Goal: Task Accomplishment & Management: Use online tool/utility

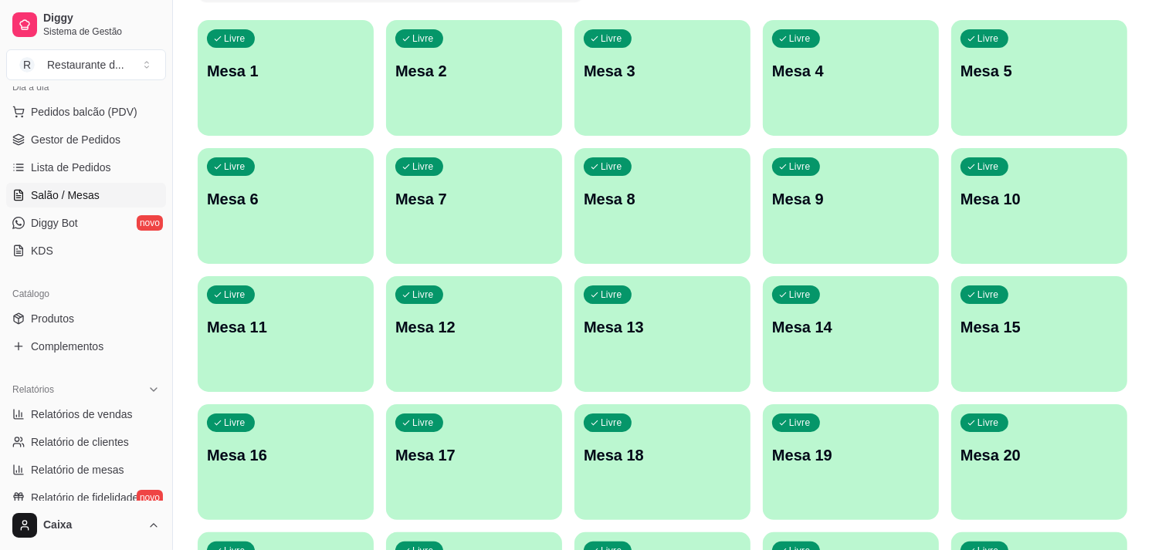
scroll to position [205, 0]
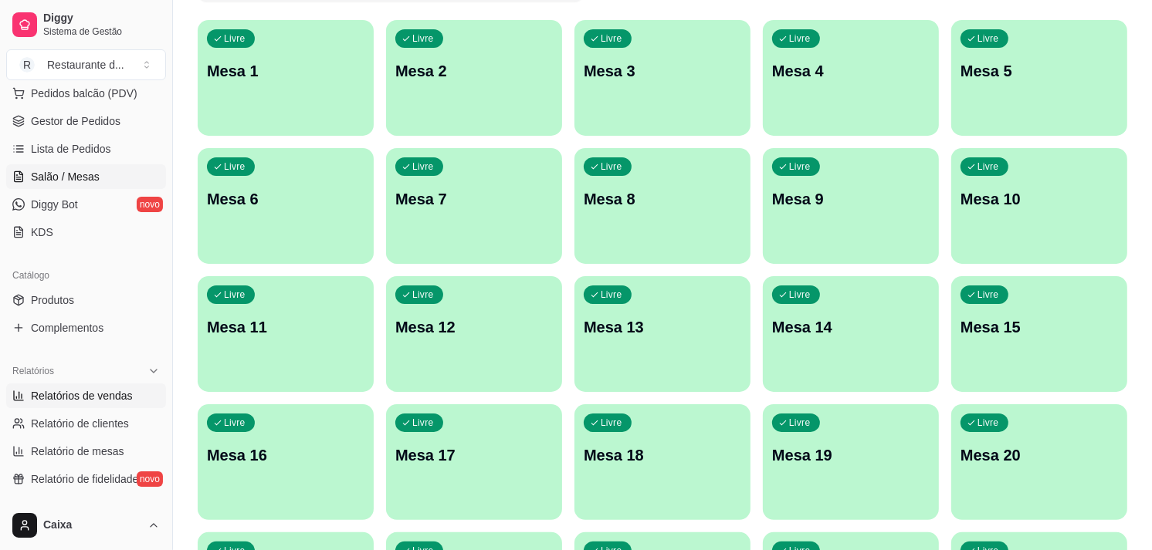
click at [83, 402] on span "Relatórios de vendas" at bounding box center [82, 395] width 102 height 15
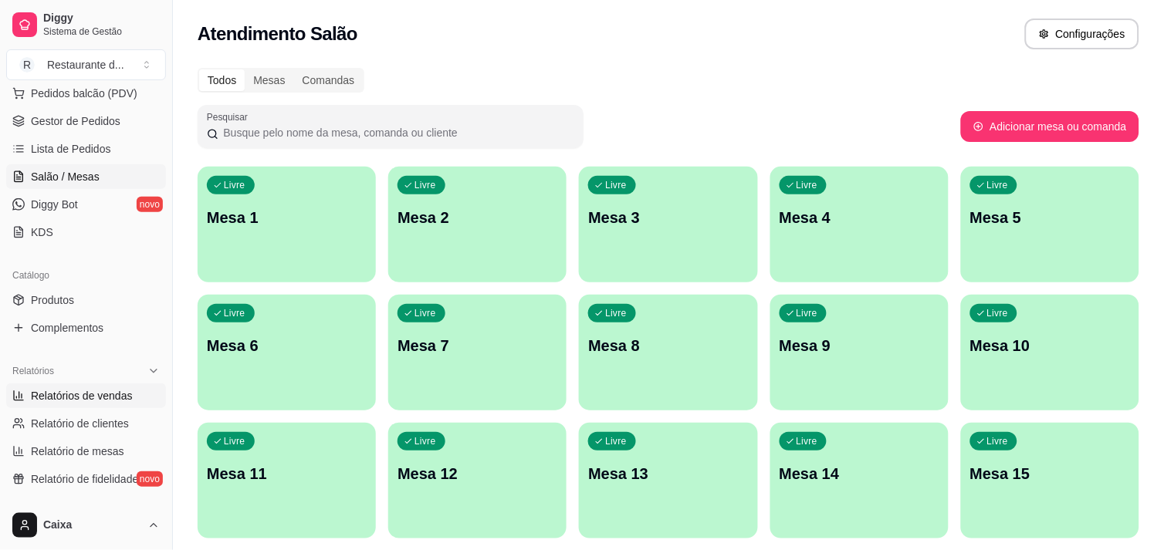
select select "ALL"
select select "0"
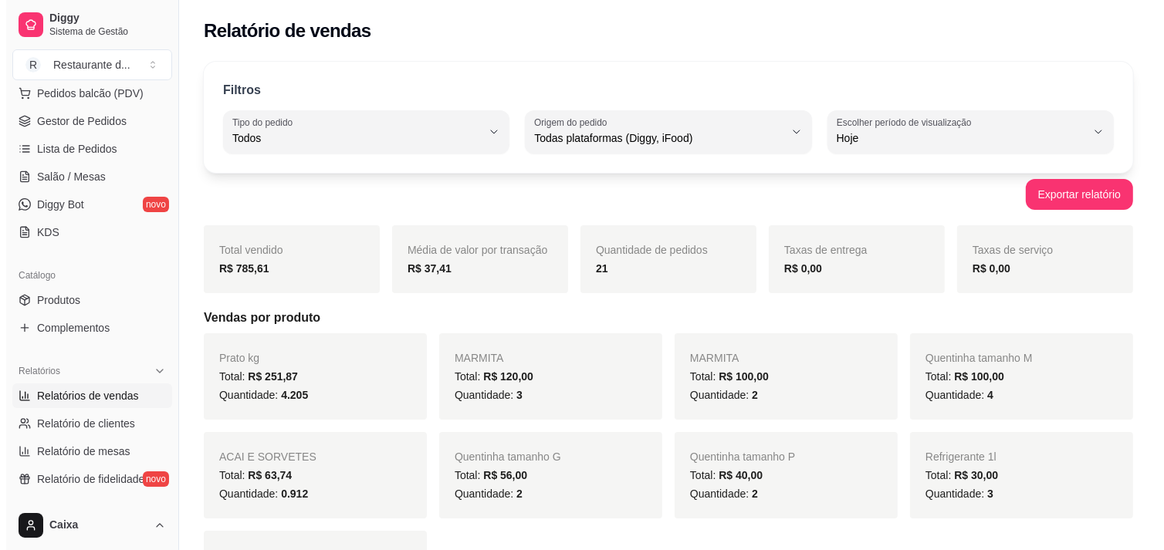
scroll to position [240, 0]
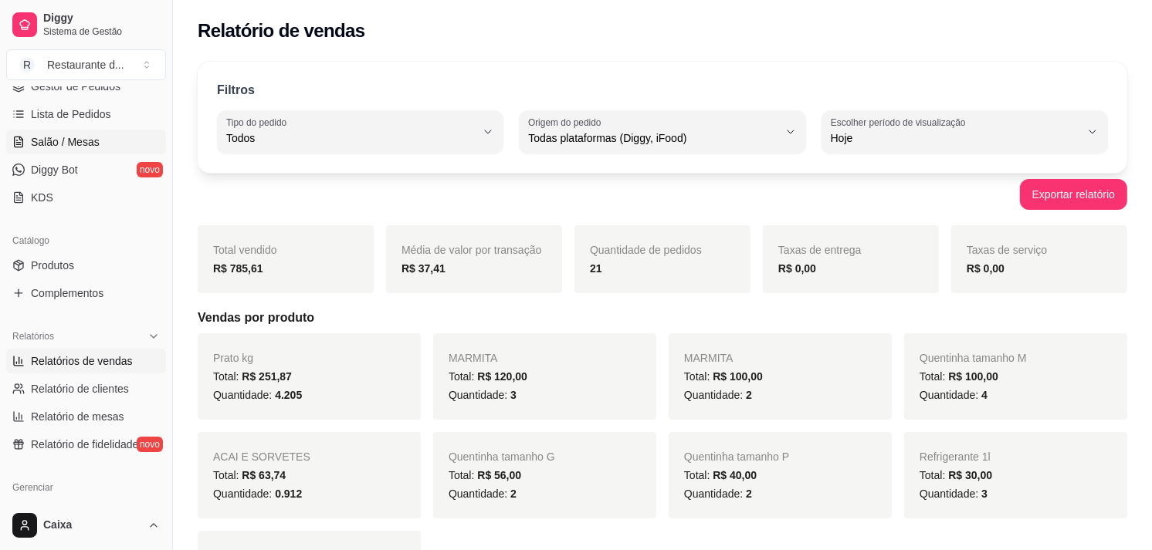
click at [106, 136] on link "Salão / Mesas" at bounding box center [86, 142] width 160 height 25
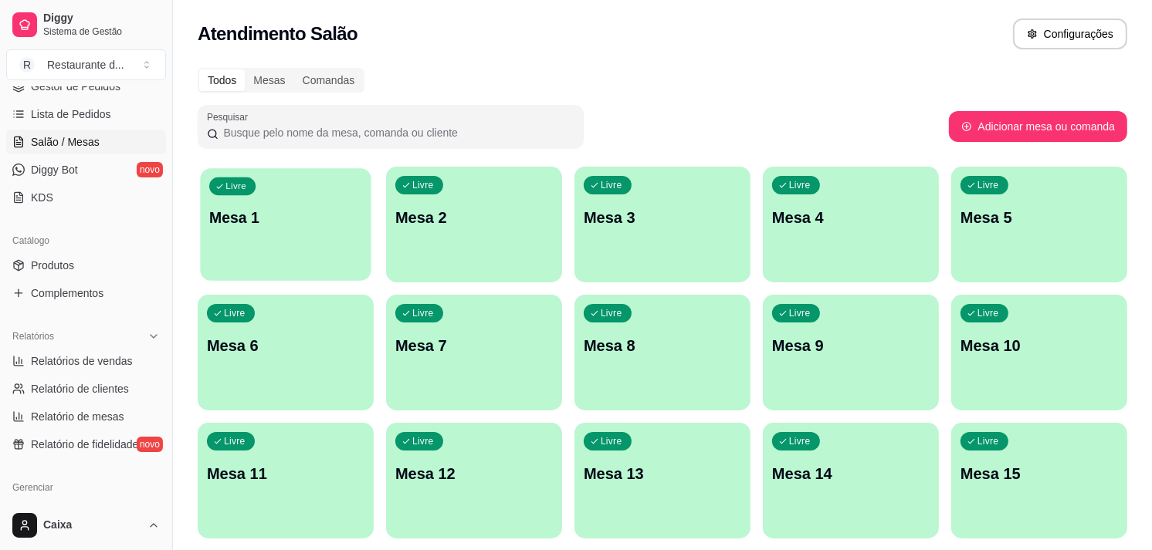
click at [284, 181] on div "Livre Mesa 1" at bounding box center [285, 215] width 171 height 94
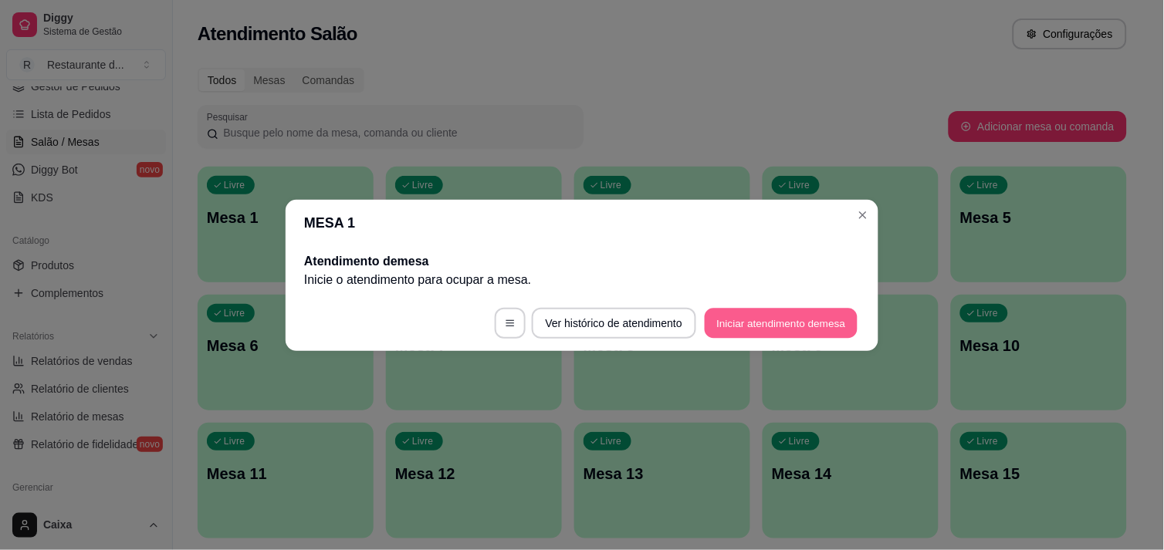
click at [796, 327] on button "Iniciar atendimento de mesa" at bounding box center [781, 323] width 153 height 30
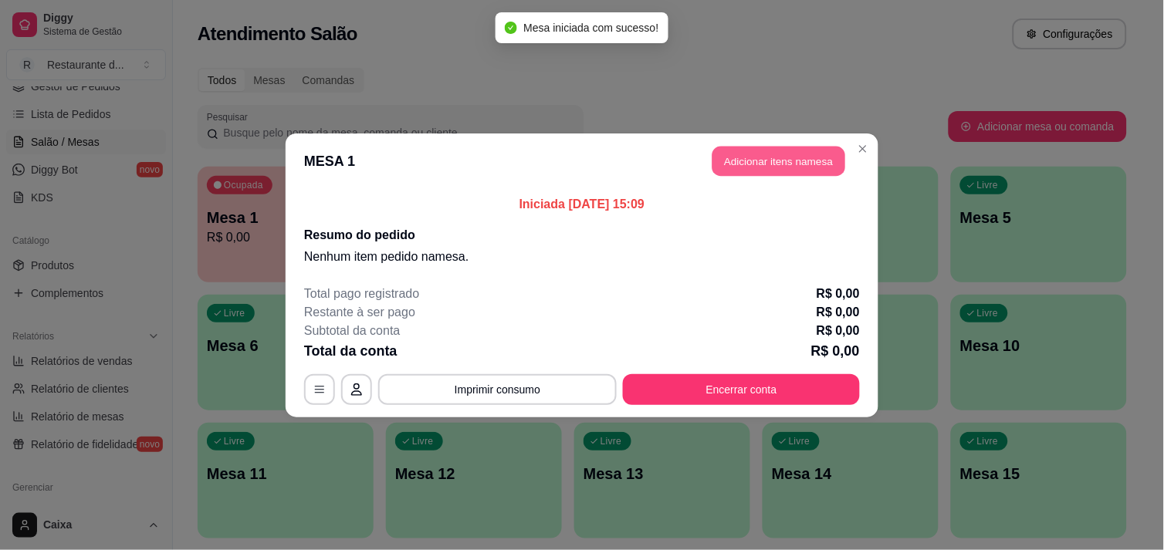
click at [775, 168] on button "Adicionar itens na mesa" at bounding box center [778, 161] width 133 height 30
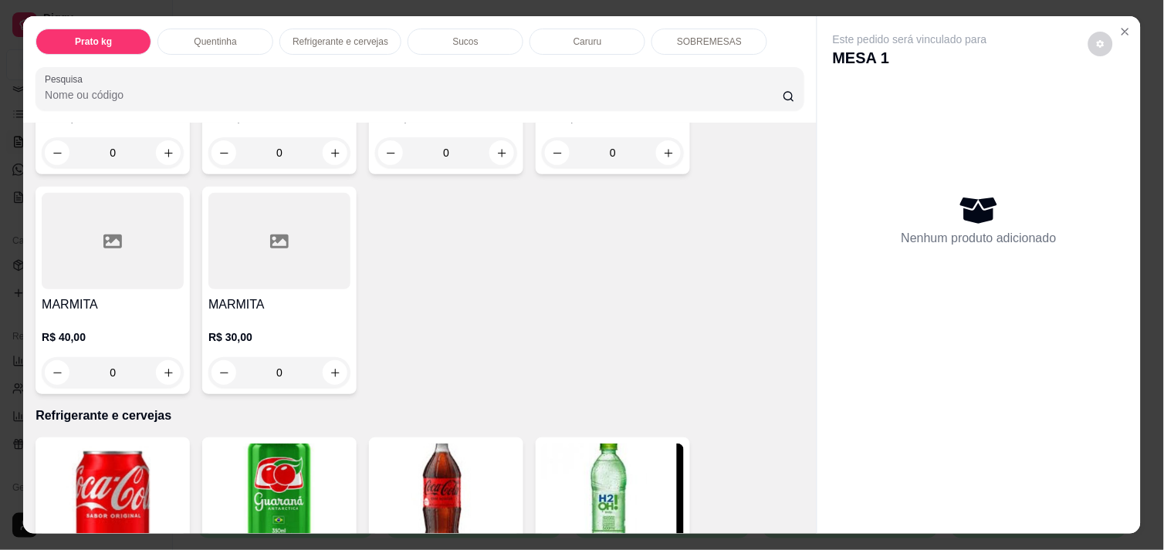
scroll to position [480, 0]
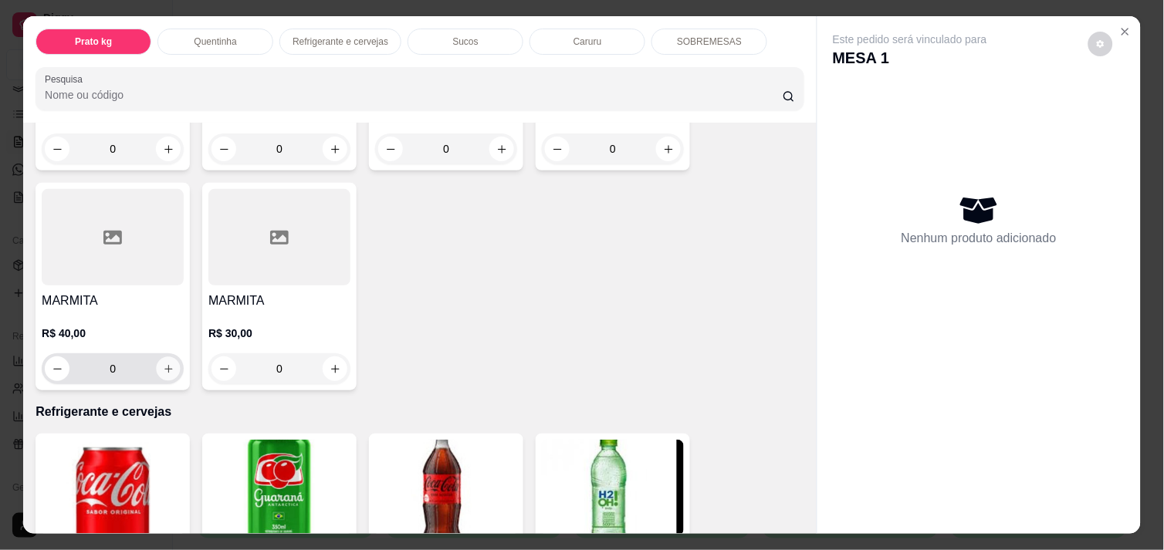
click at [165, 364] on icon "increase-product-quantity" at bounding box center [169, 370] width 12 height 12
type input "1"
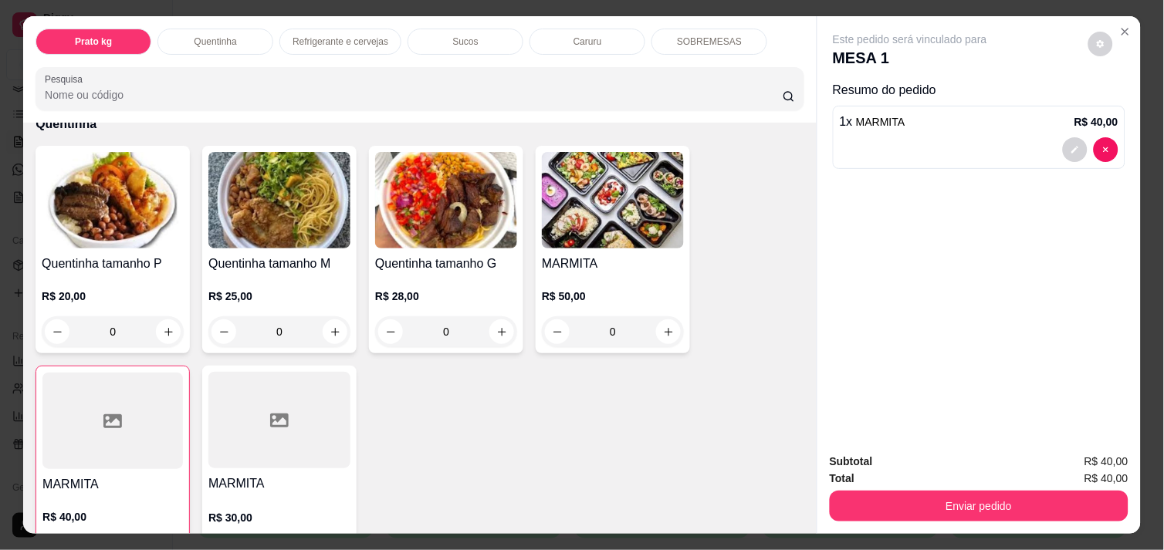
scroll to position [274, 0]
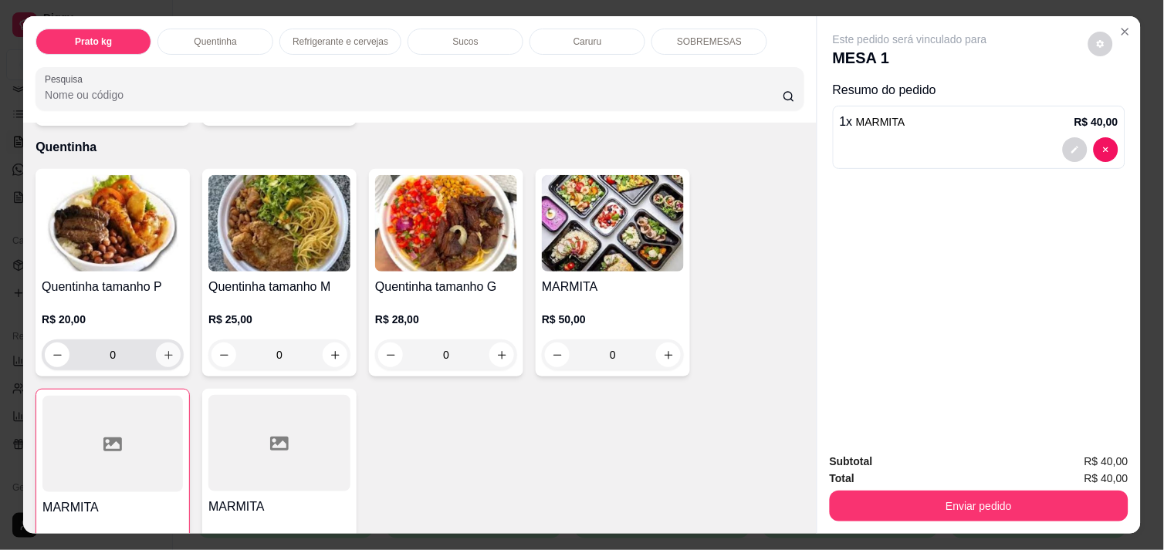
click at [163, 353] on icon "increase-product-quantity" at bounding box center [169, 356] width 12 height 12
type input "1"
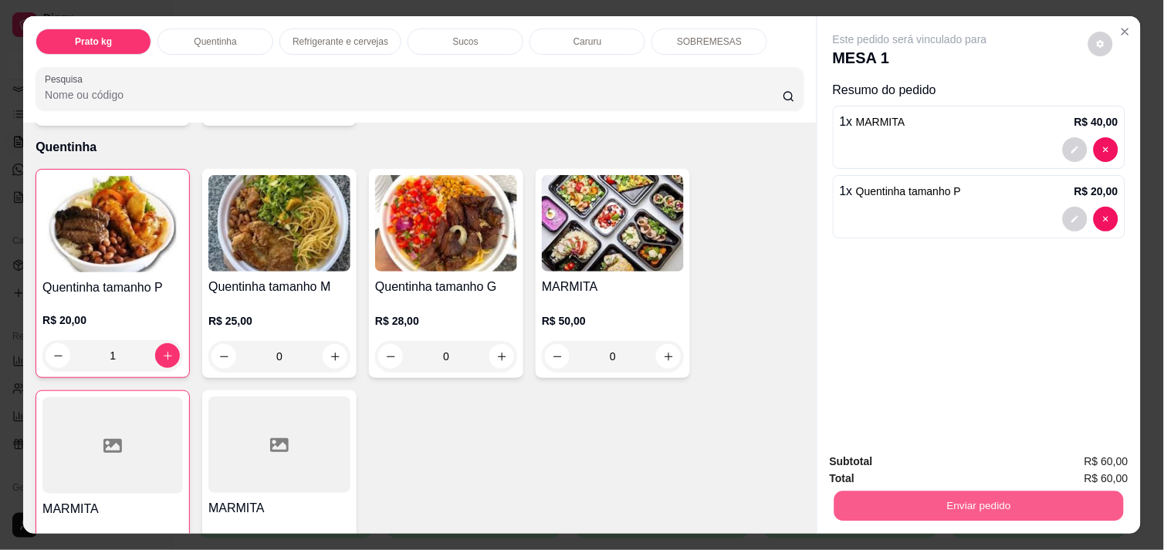
click at [927, 491] on button "Enviar pedido" at bounding box center [978, 506] width 289 height 30
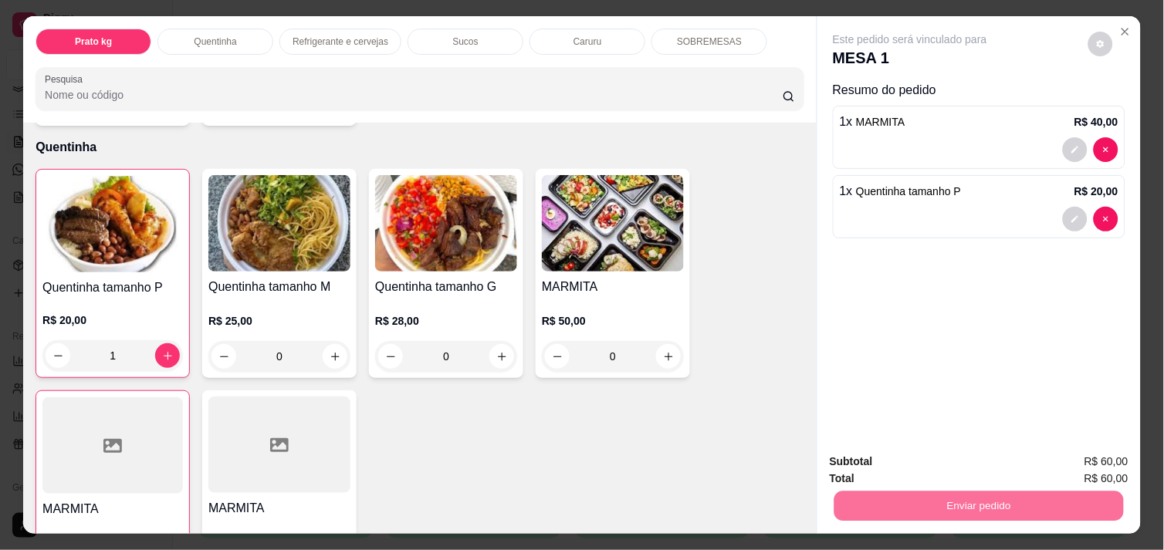
click at [901, 454] on button "Não registrar e enviar pedido" at bounding box center [928, 462] width 156 height 29
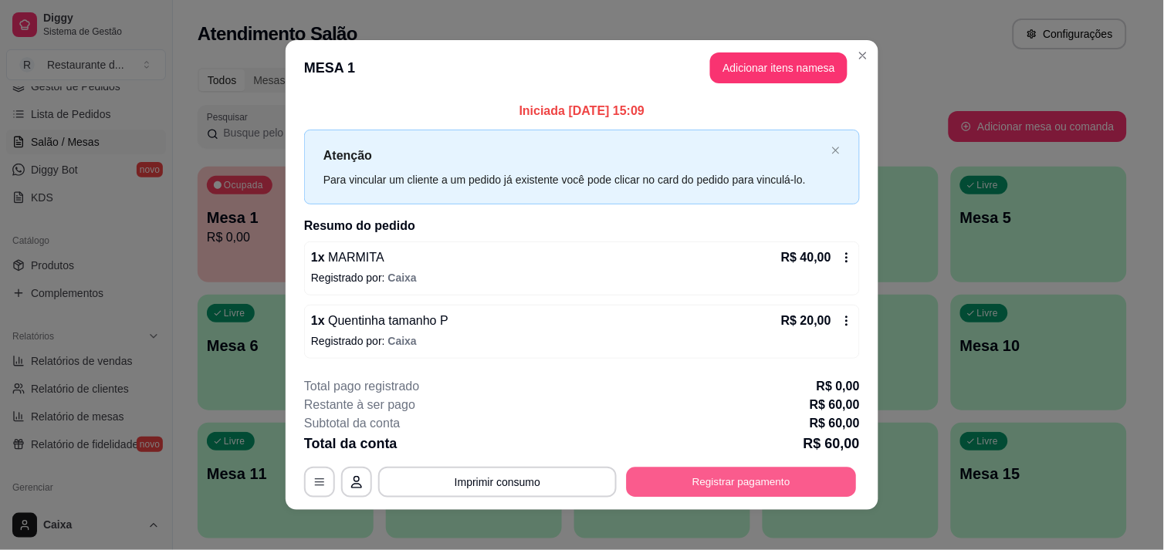
click at [787, 475] on button "Registrar pagamento" at bounding box center [742, 483] width 230 height 30
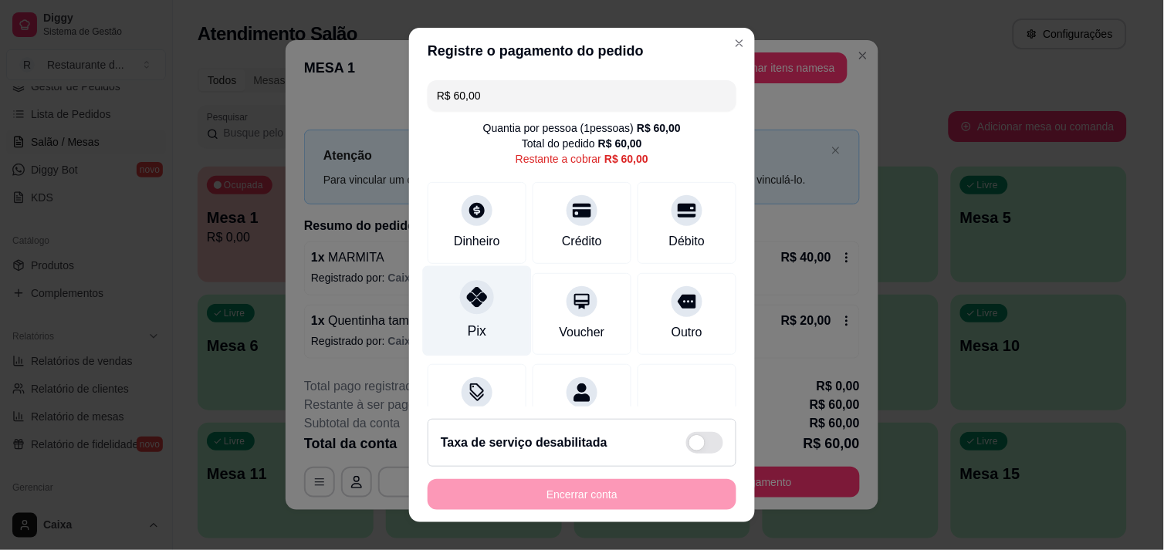
click at [485, 309] on div "Pix" at bounding box center [477, 310] width 109 height 90
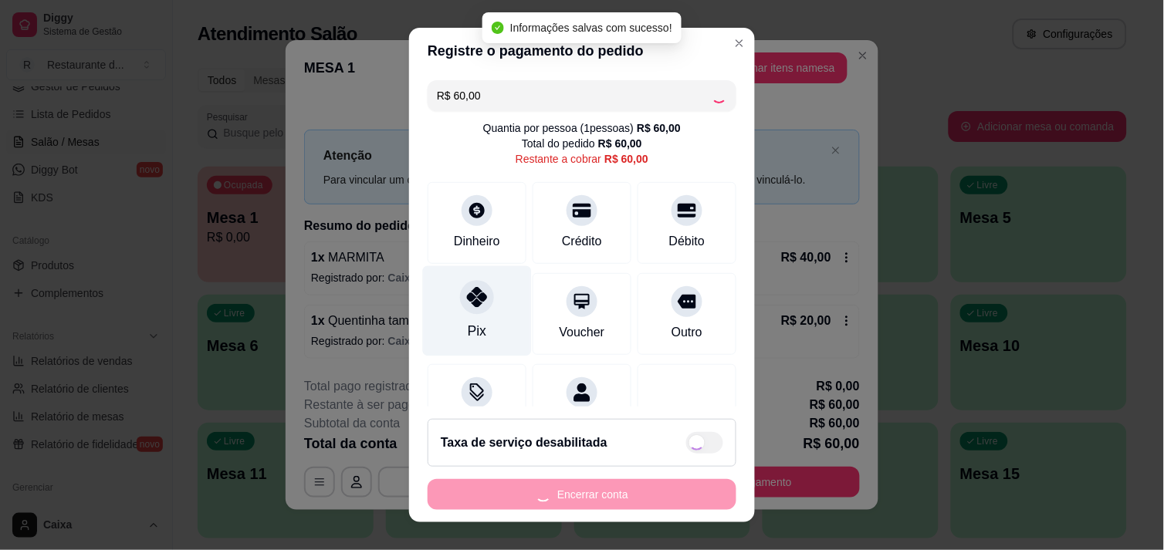
type input "R$ 0,00"
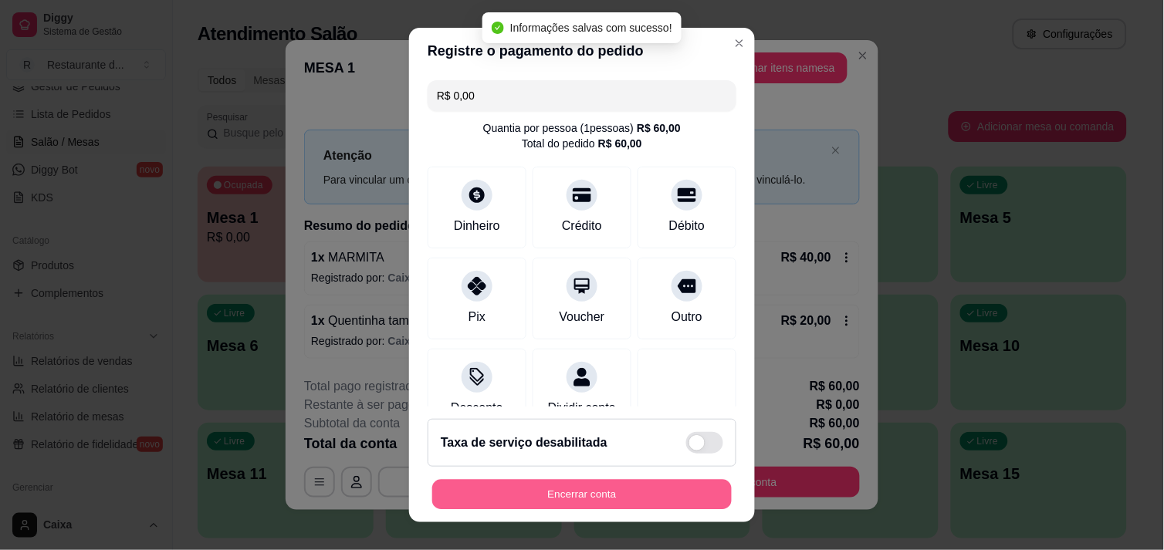
click at [546, 491] on button "Encerrar conta" at bounding box center [581, 495] width 299 height 30
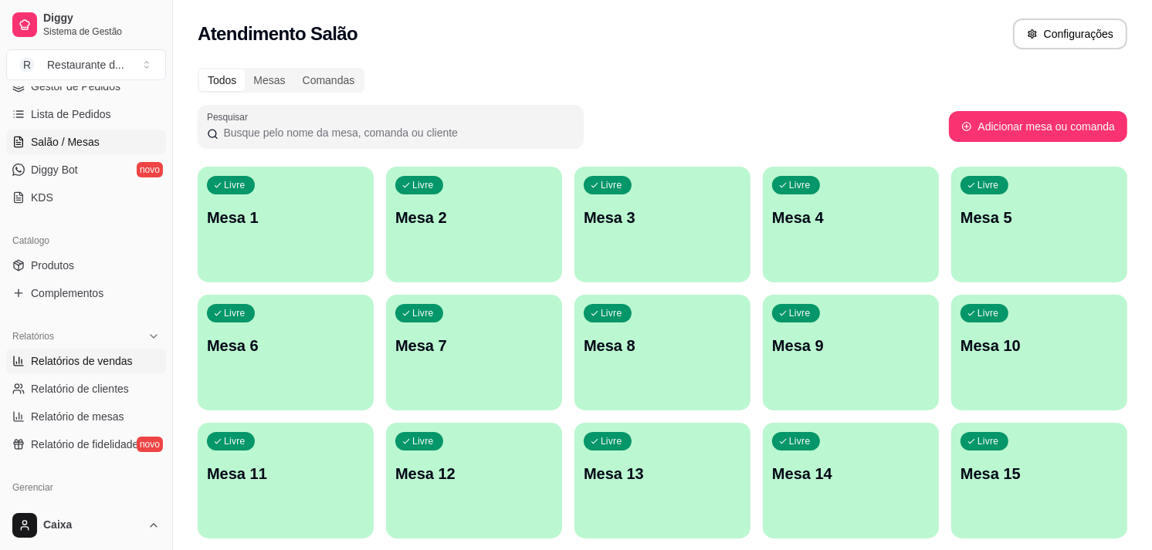
click at [111, 361] on span "Relatórios de vendas" at bounding box center [82, 360] width 102 height 15
select select "ALL"
select select "0"
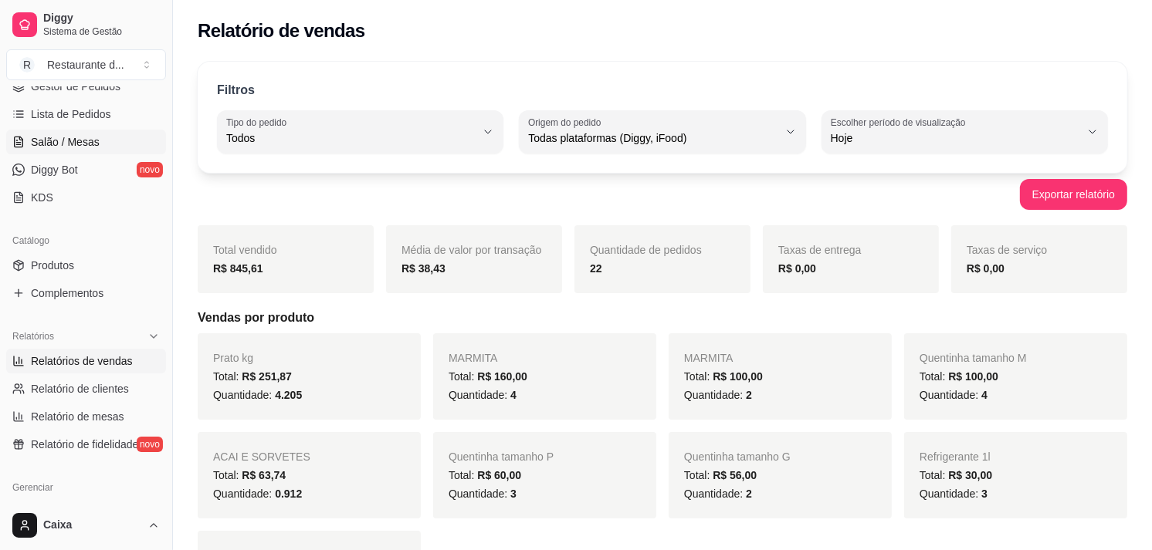
click at [119, 142] on link "Salão / Mesas" at bounding box center [86, 142] width 160 height 25
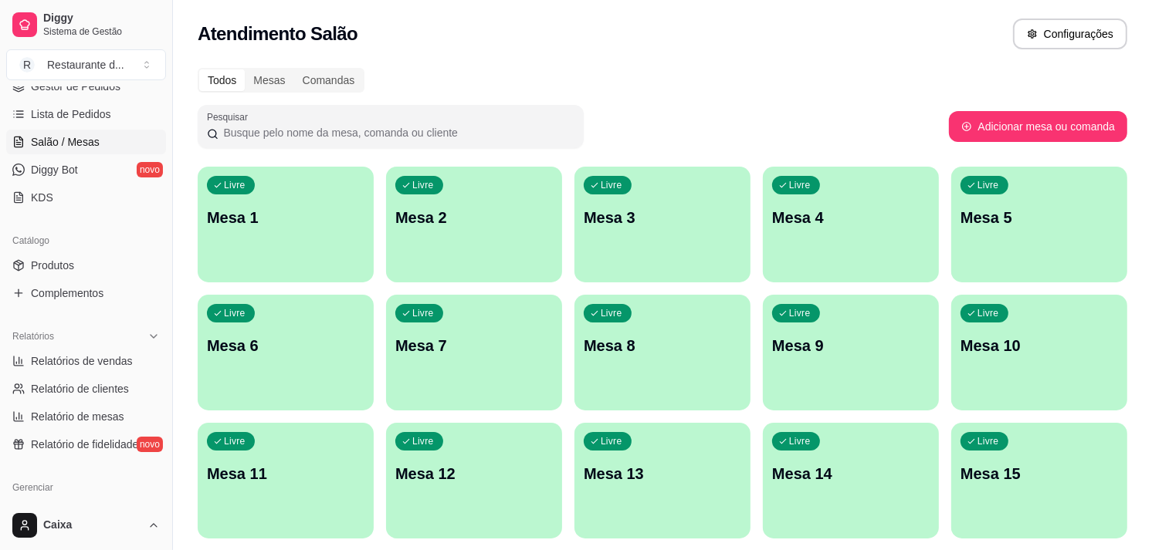
click at [286, 238] on div "Livre Mesa 1" at bounding box center [286, 215] width 176 height 97
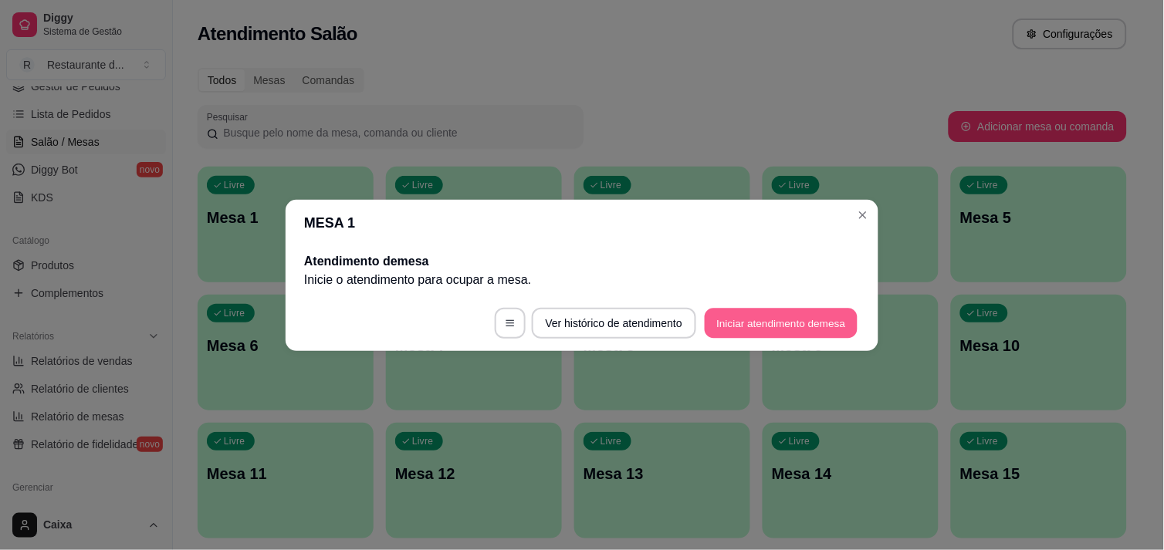
click at [807, 337] on button "Iniciar atendimento de mesa" at bounding box center [781, 323] width 153 height 30
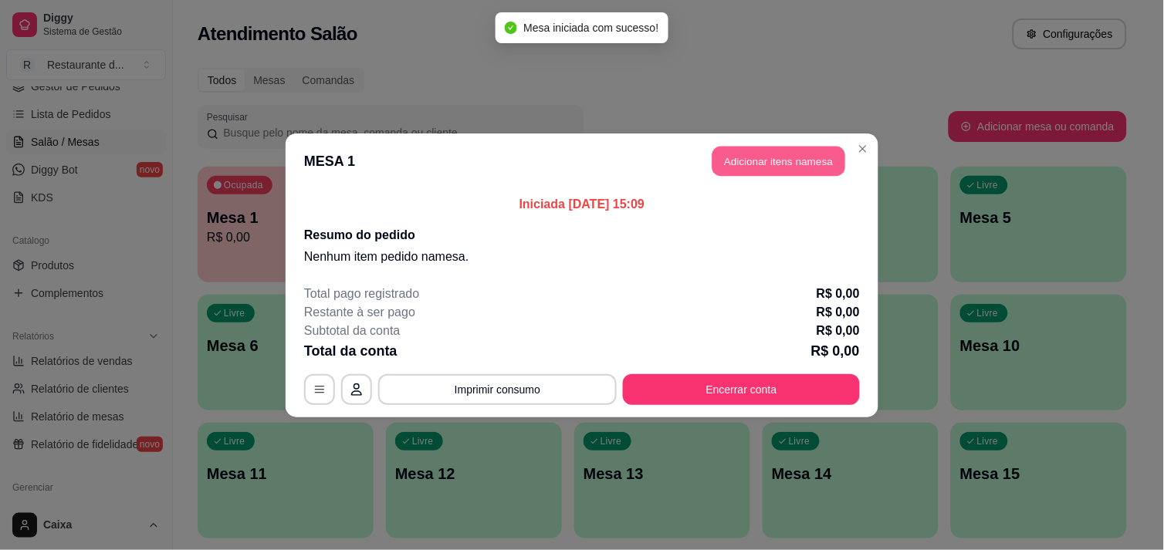
click at [746, 173] on button "Adicionar itens na mesa" at bounding box center [778, 161] width 133 height 30
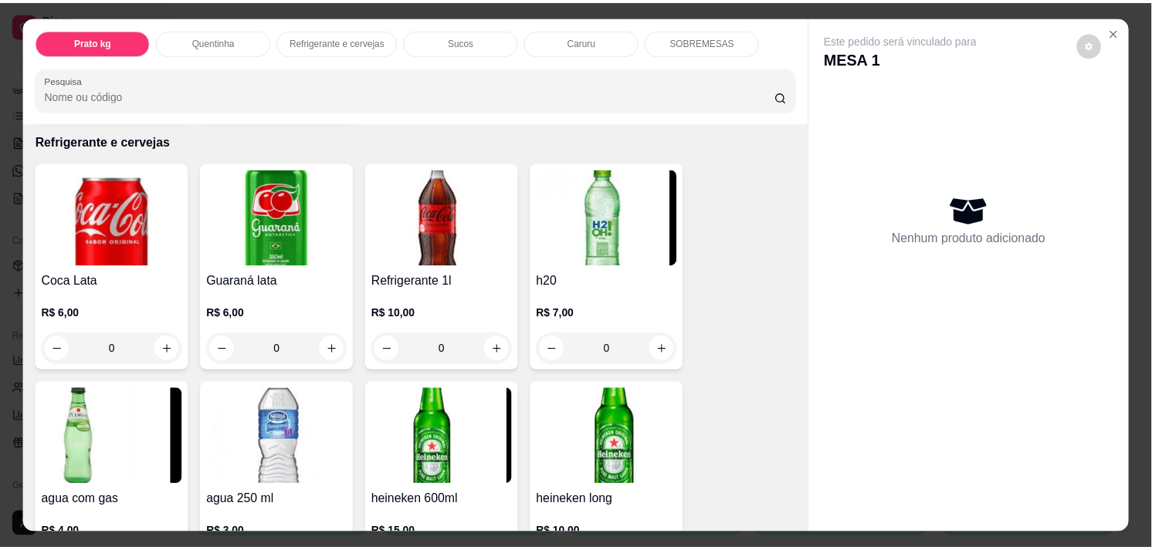
scroll to position [754, 0]
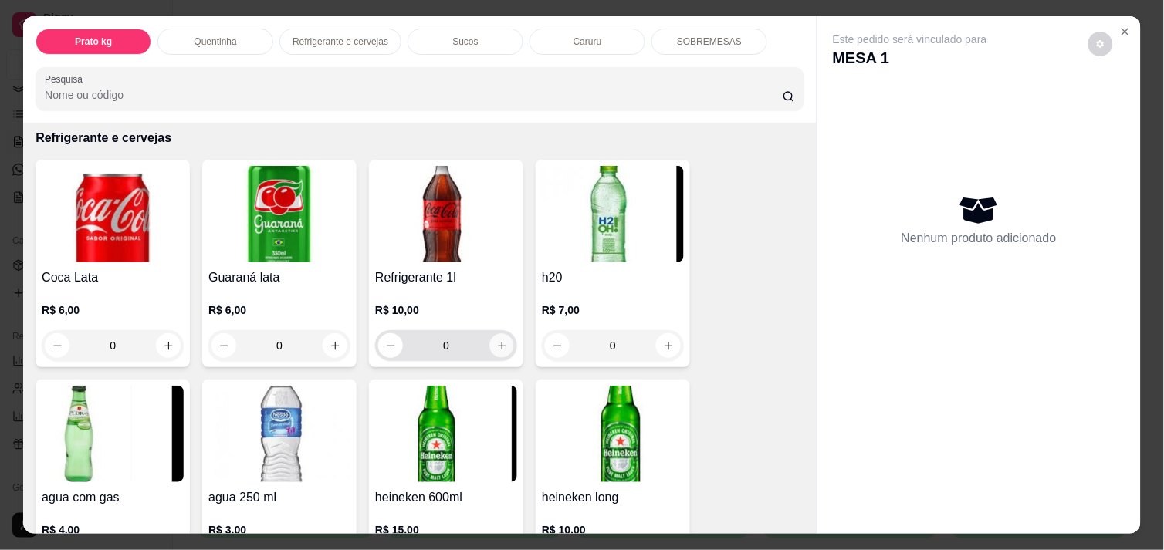
click at [498, 343] on icon "increase-product-quantity" at bounding box center [502, 346] width 12 height 12
type input "1"
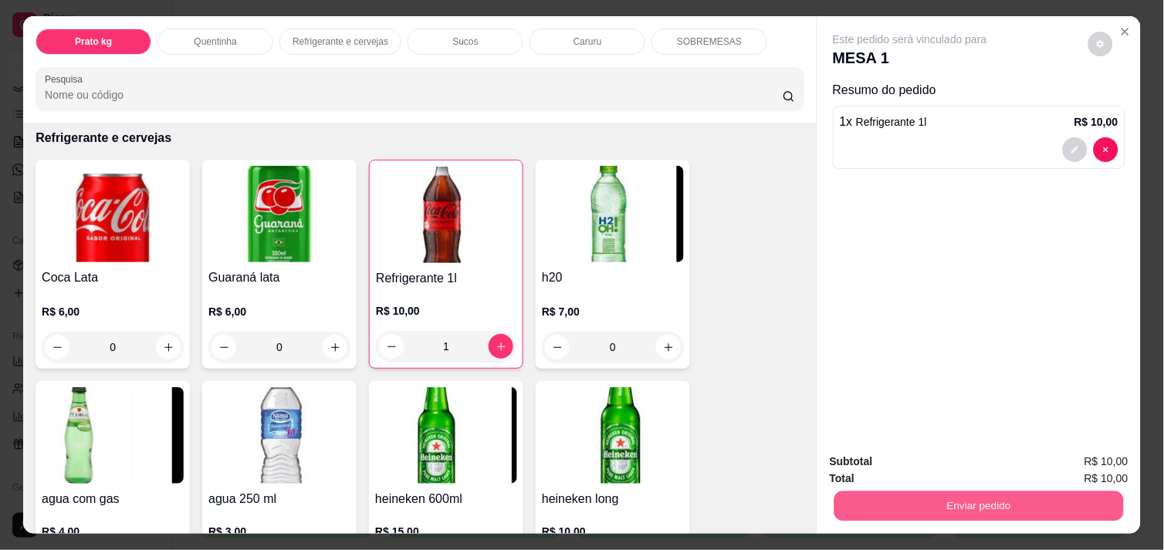
click at [874, 492] on button "Enviar pedido" at bounding box center [978, 506] width 289 height 30
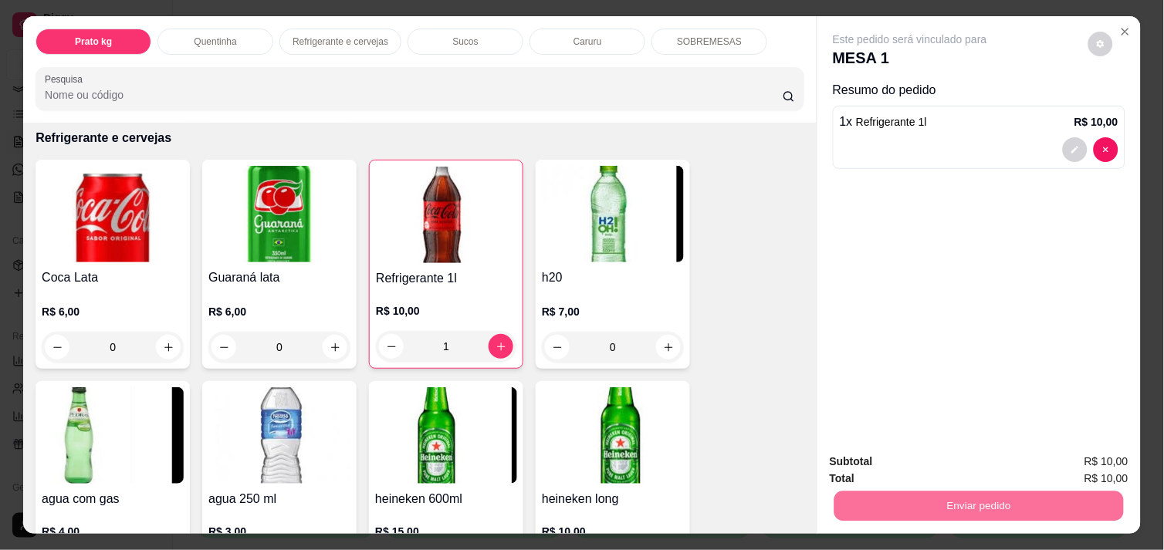
click at [886, 457] on button "Não registrar e enviar pedido" at bounding box center [928, 462] width 156 height 29
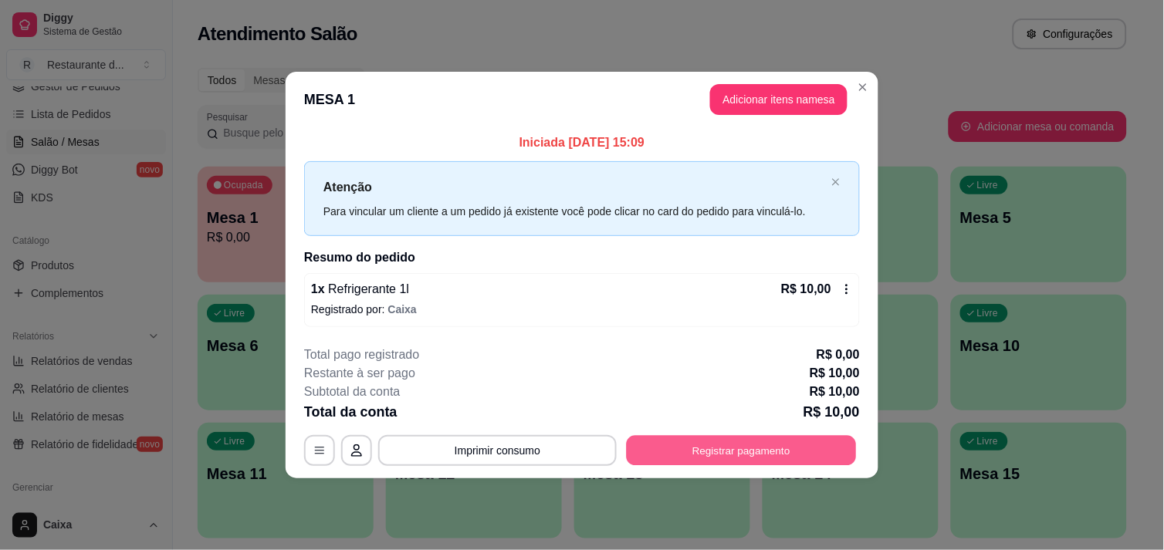
click at [781, 461] on button "Registrar pagamento" at bounding box center [742, 451] width 230 height 30
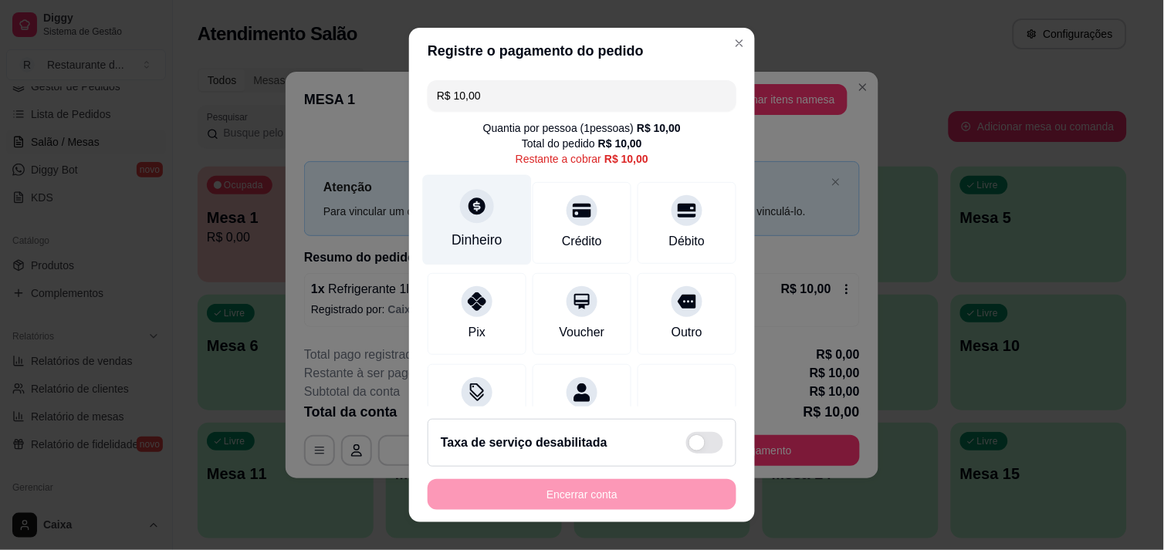
click at [449, 201] on div "Dinheiro" at bounding box center [477, 219] width 109 height 90
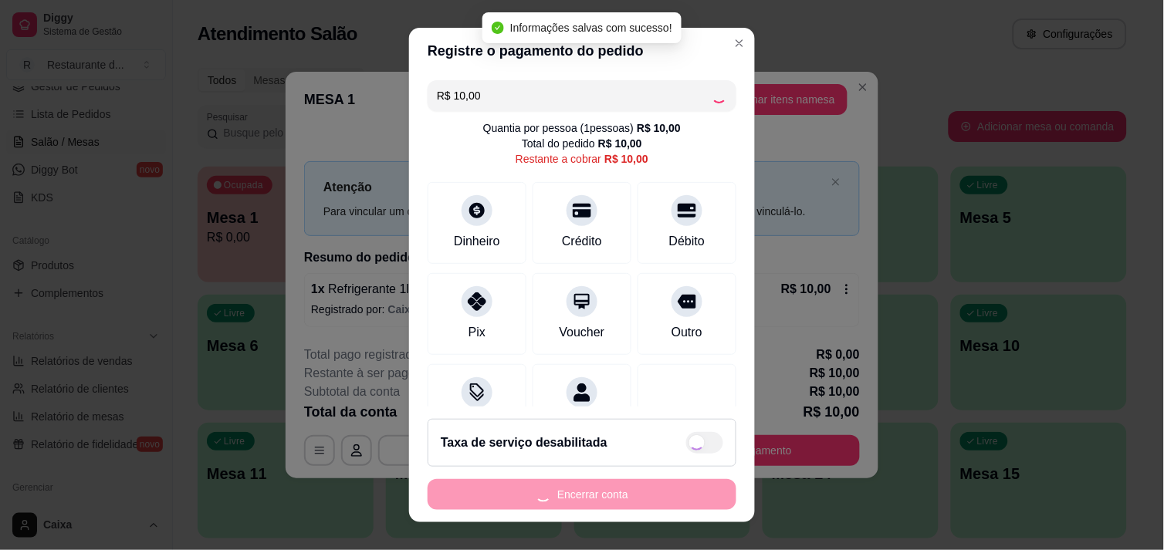
type input "R$ 0,00"
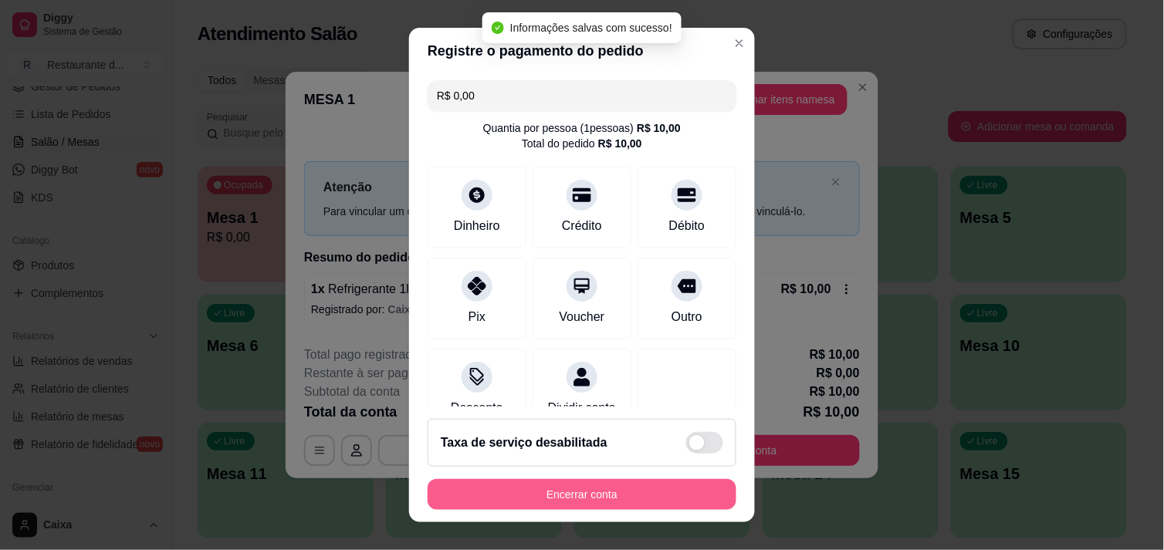
click at [634, 488] on button "Encerrar conta" at bounding box center [582, 494] width 309 height 31
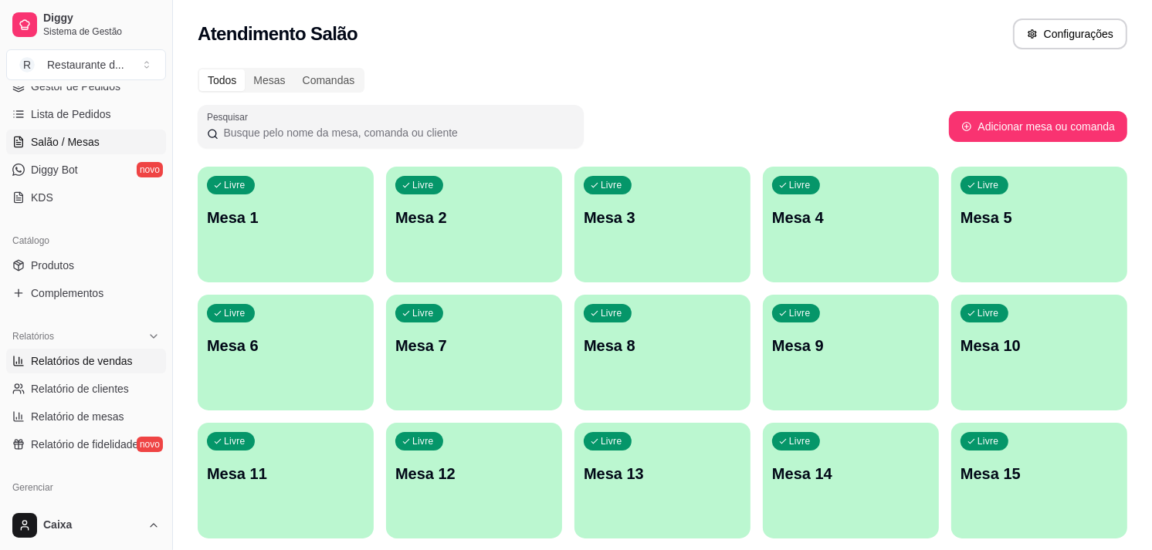
click at [104, 360] on span "Relatórios de vendas" at bounding box center [82, 360] width 102 height 15
select select "ALL"
select select "0"
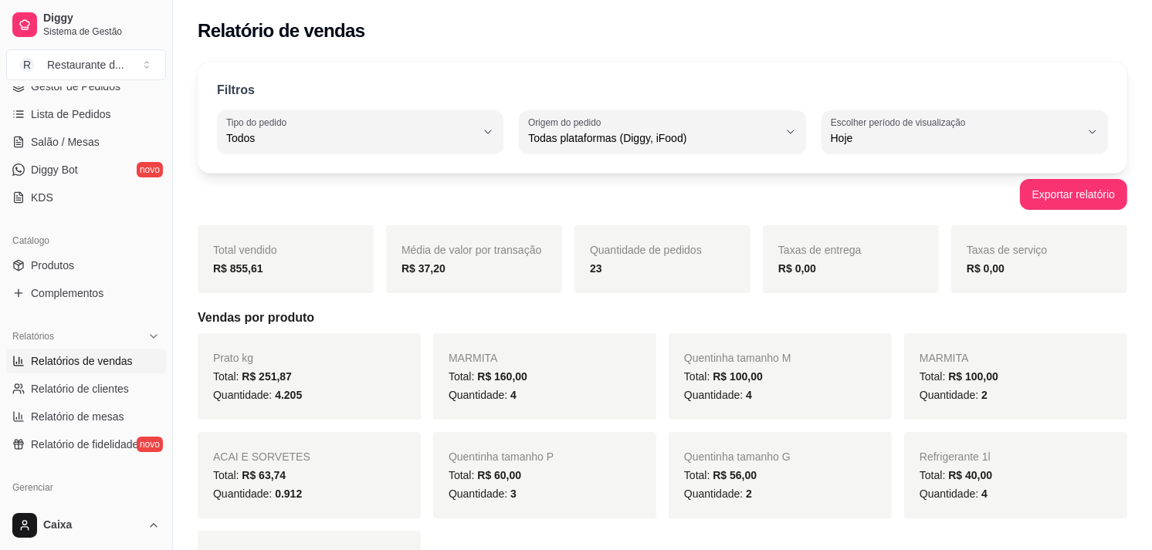
click at [104, 360] on span "Relatórios de vendas" at bounding box center [82, 360] width 102 height 15
